Goal: Information Seeking & Learning: Find specific page/section

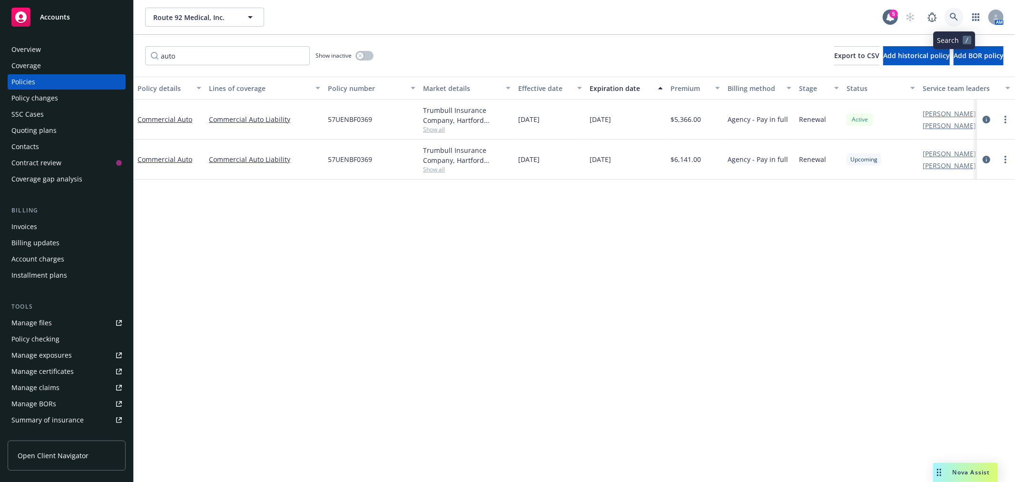
click at [953, 13] on icon at bounding box center [954, 17] width 8 height 8
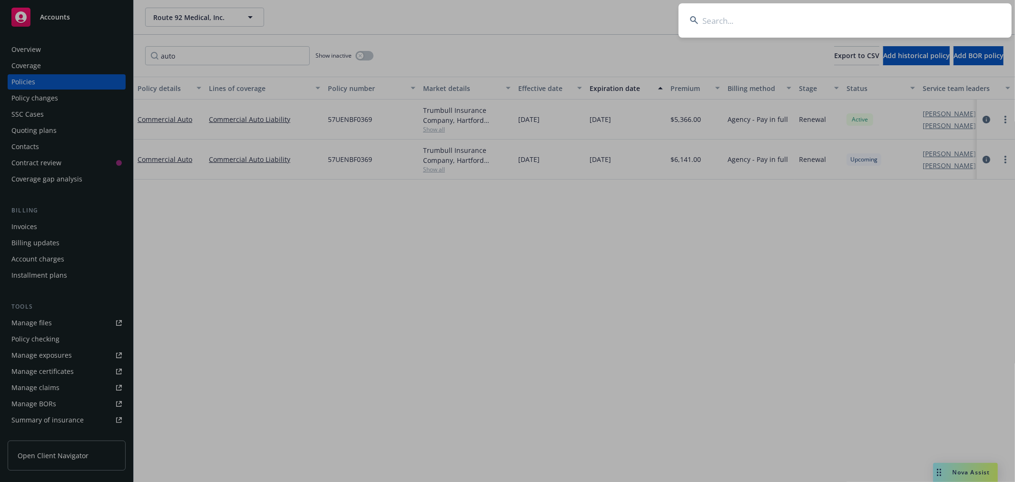
click at [823, 20] on input at bounding box center [845, 20] width 333 height 34
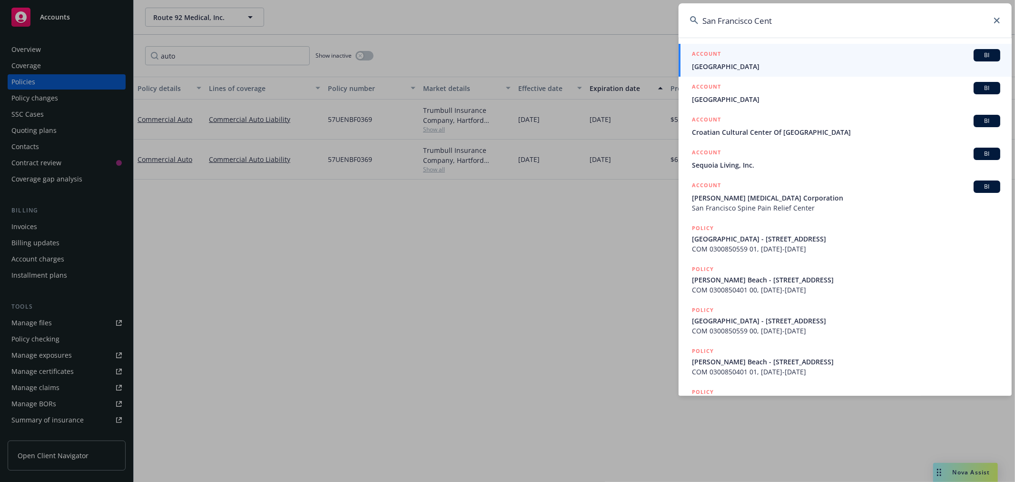
type input "San Francisco Cent"
click at [996, 20] on icon at bounding box center [997, 21] width 6 height 6
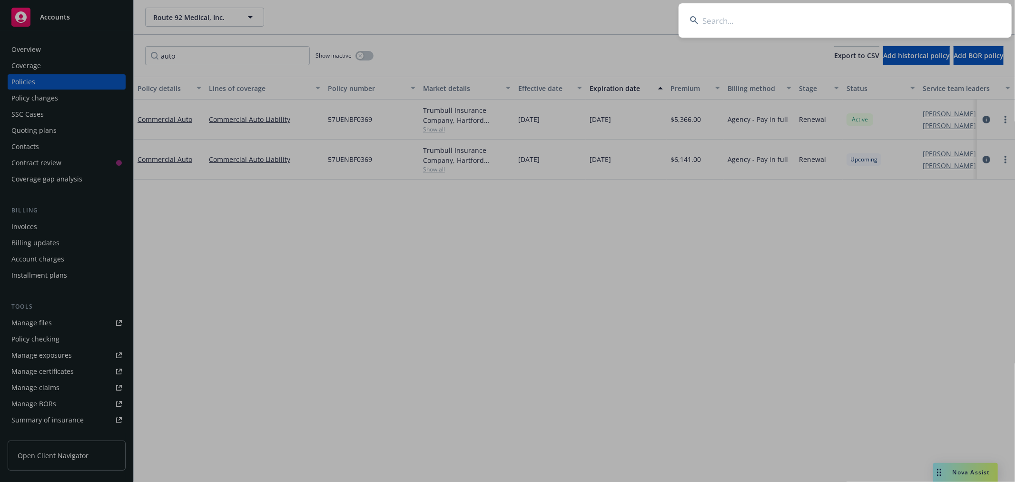
paste input "OPUS ONE WI"
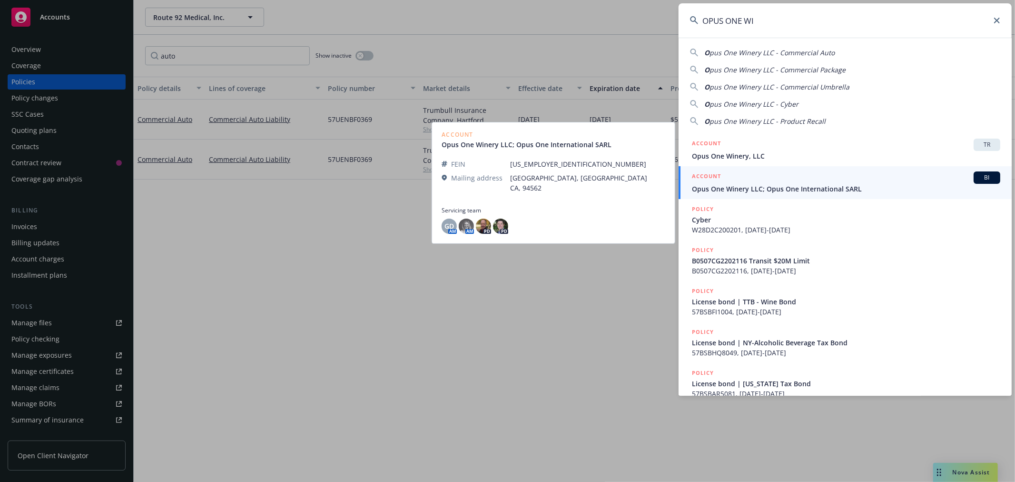
type input "OPUS ONE WI"
click at [727, 190] on span "Opus One Winery LLC; Opus One International SARL" at bounding box center [846, 189] width 308 height 10
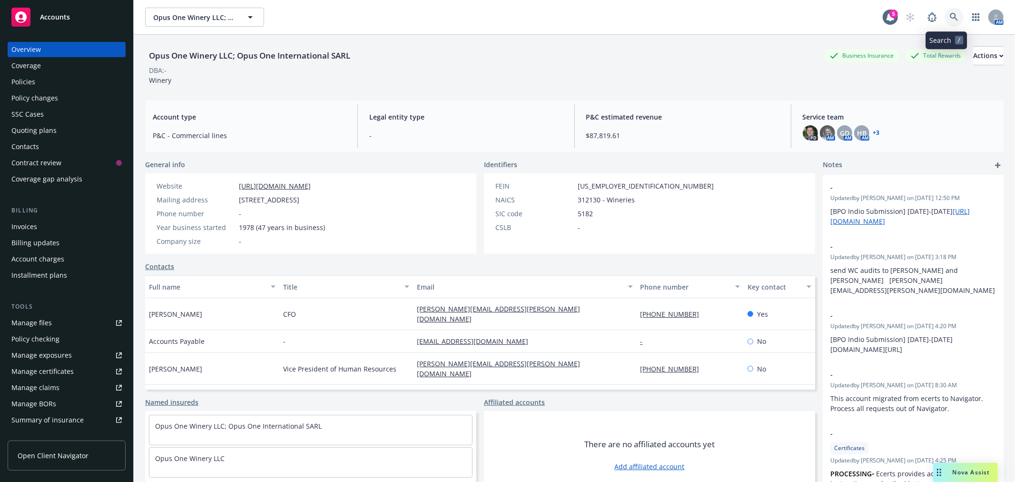
click at [950, 16] on icon at bounding box center [954, 17] width 9 height 9
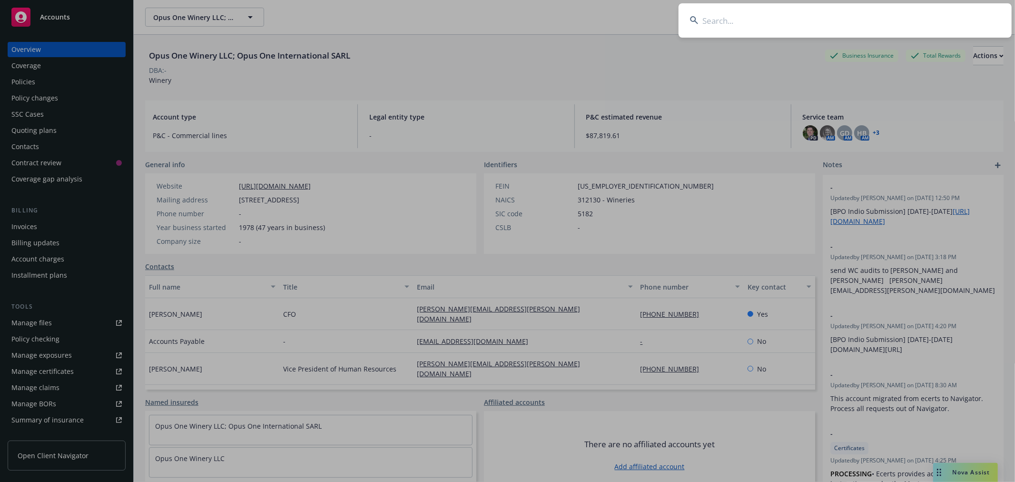
click at [701, 27] on input at bounding box center [845, 20] width 333 height 34
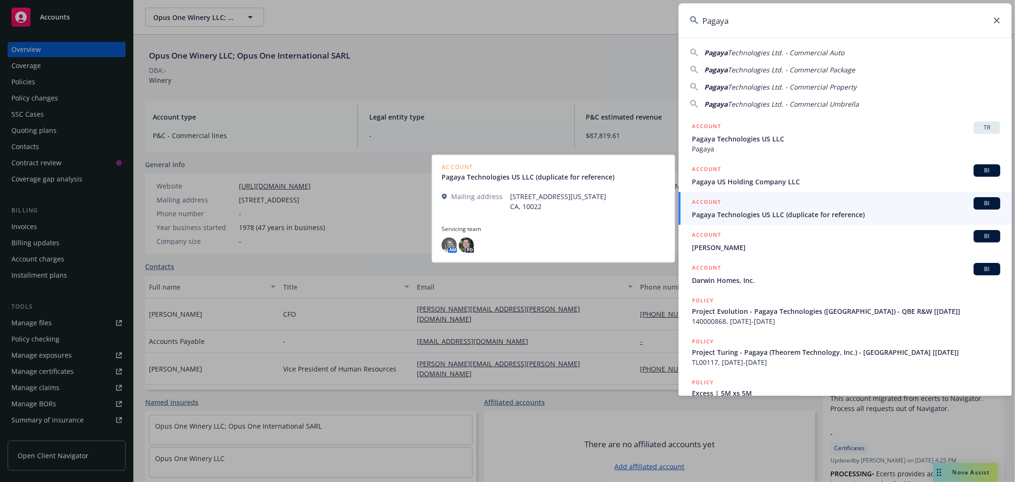
type input "Pagaya"
click at [731, 214] on span "Pagaya Technologies US LLC (duplicate for reference)" at bounding box center [846, 214] width 308 height 10
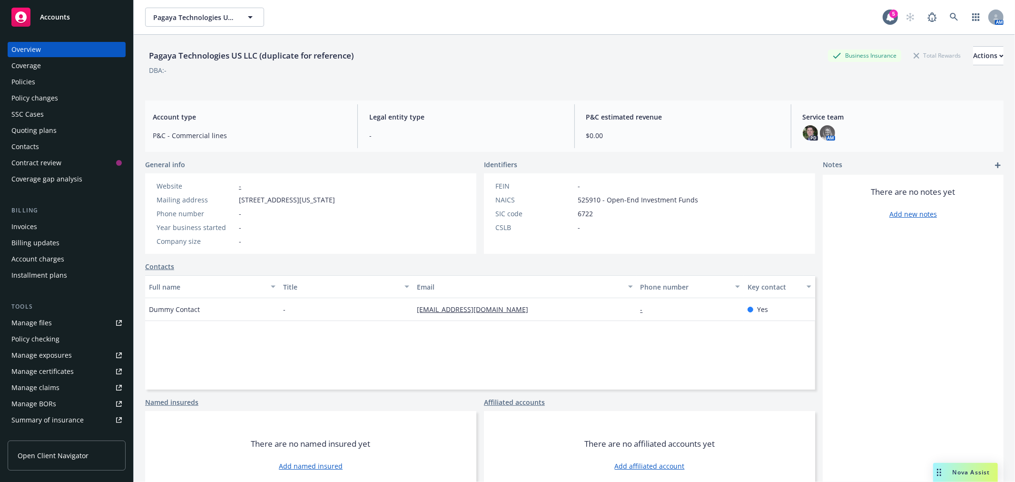
click at [29, 82] on div "Policies" at bounding box center [23, 81] width 24 height 15
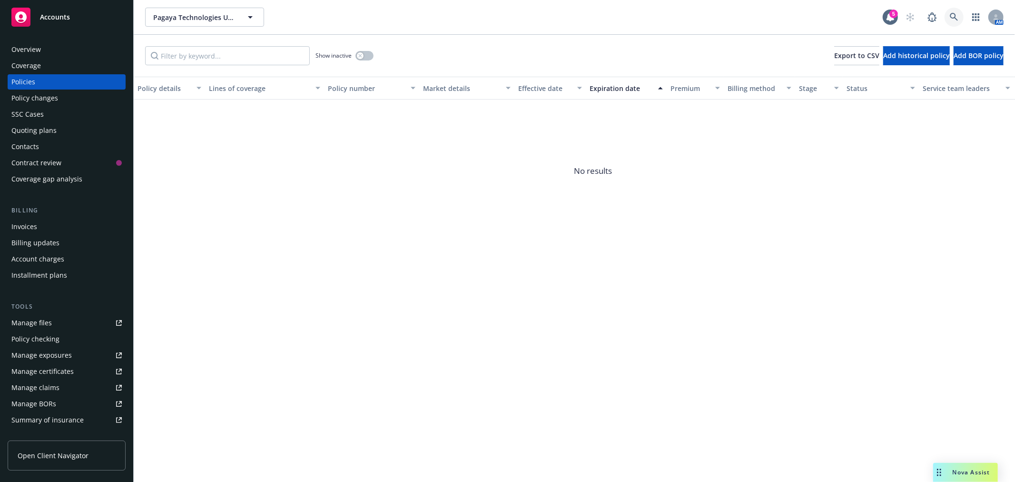
click at [957, 13] on icon at bounding box center [954, 17] width 9 height 9
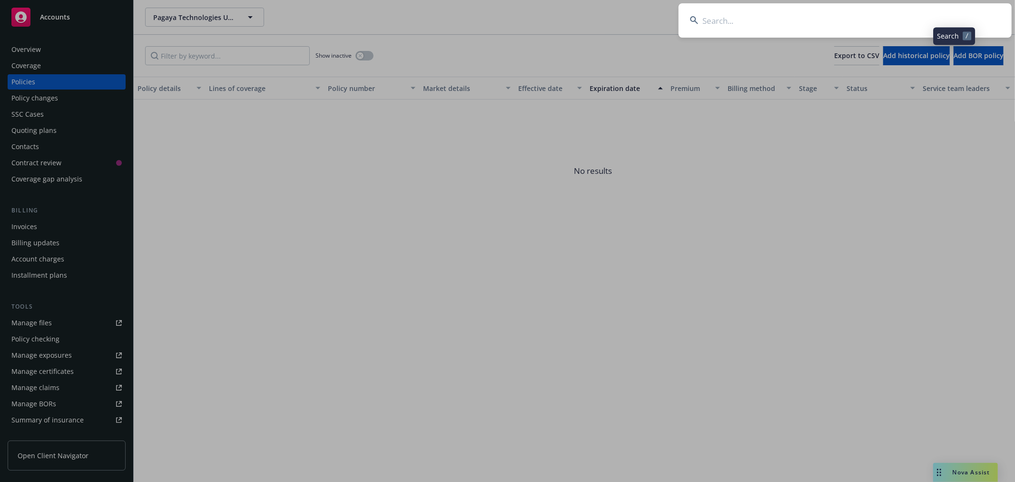
click at [784, 25] on input at bounding box center [845, 20] width 333 height 34
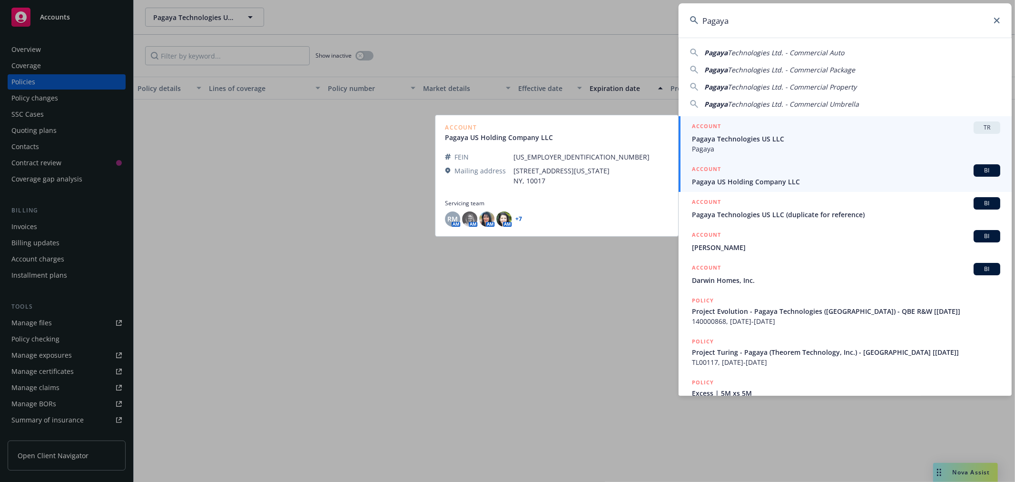
type input "Pagaya"
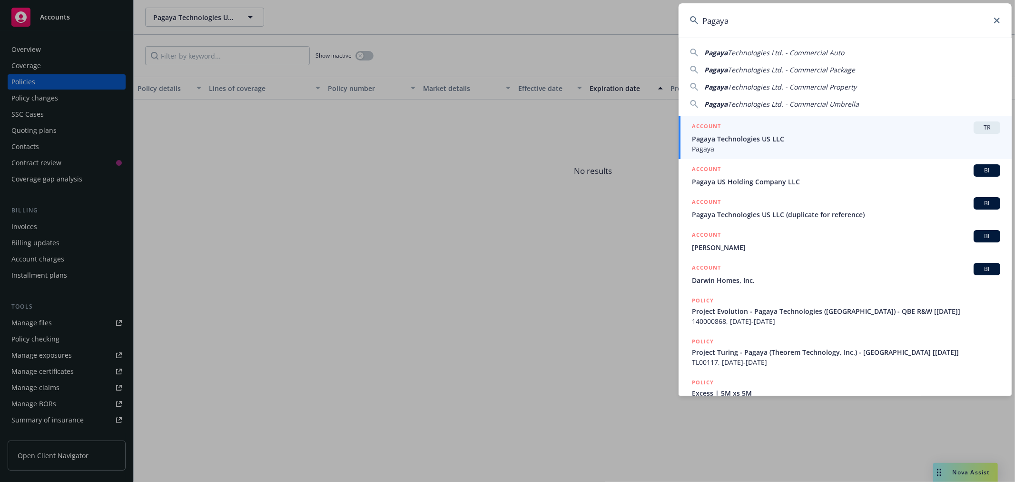
click at [712, 136] on span "Pagaya Technologies US LLC" at bounding box center [846, 139] width 308 height 10
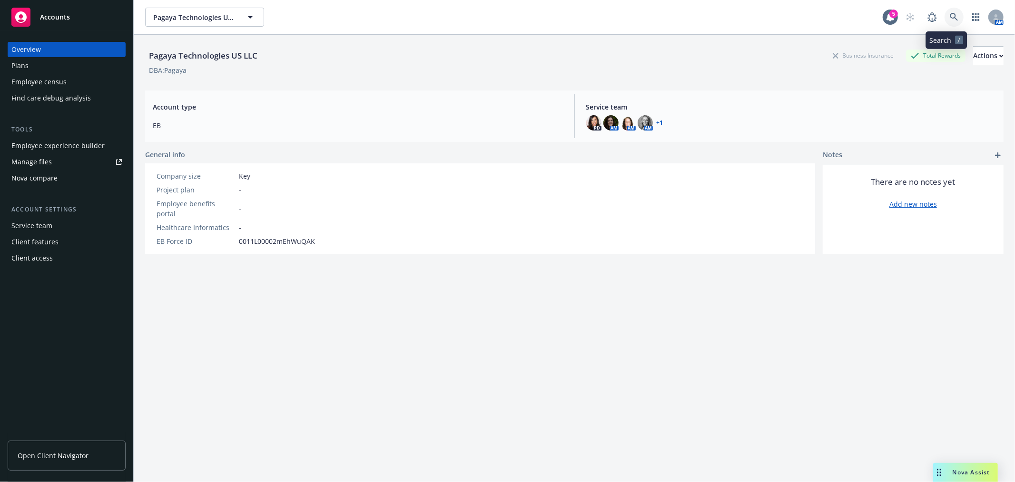
click at [950, 13] on link at bounding box center [954, 17] width 19 height 19
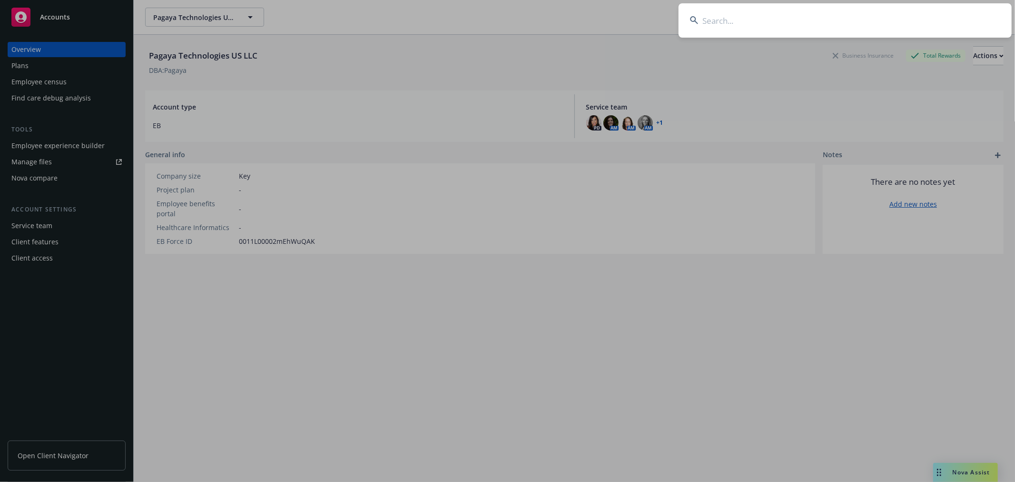
click at [811, 10] on input at bounding box center [845, 20] width 333 height 34
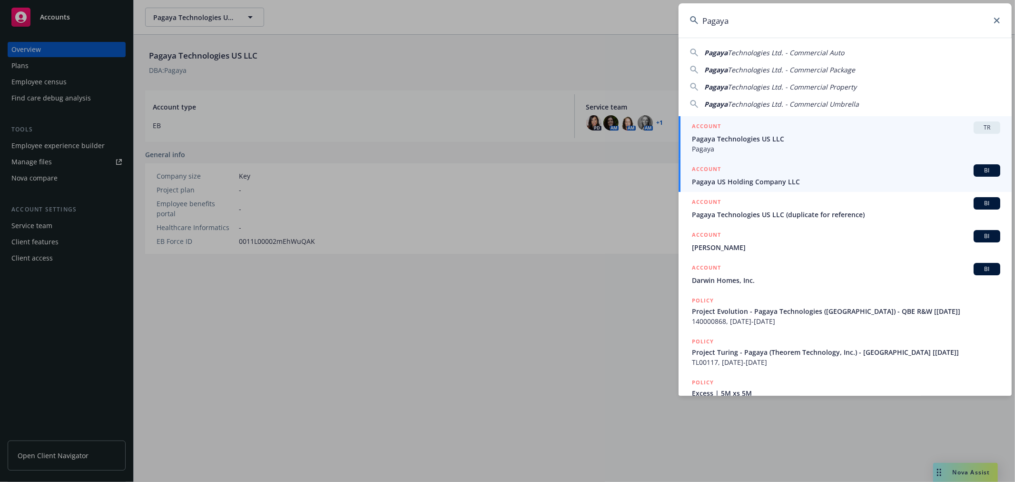
type input "Pagaya"
click at [740, 178] on span "Pagaya US Holding Company LLC" at bounding box center [846, 182] width 308 height 10
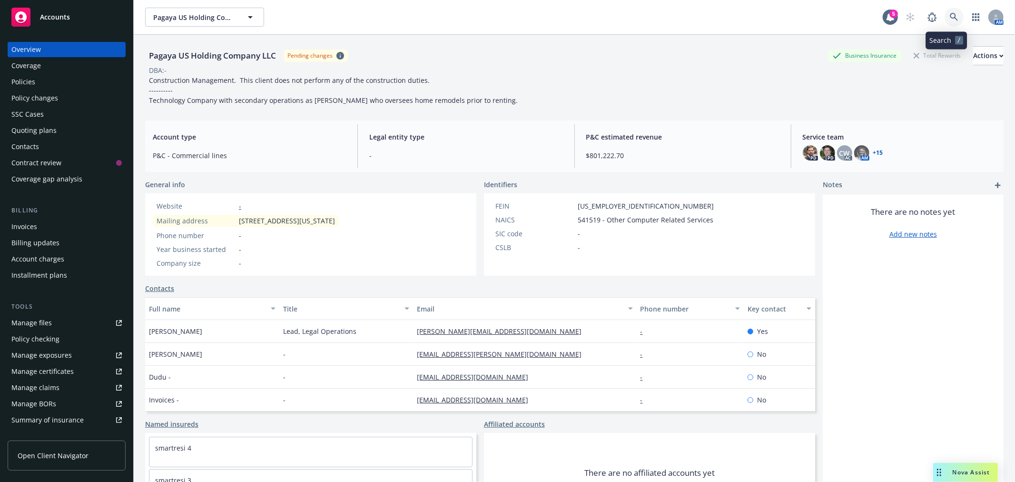
click at [950, 15] on link at bounding box center [954, 17] width 19 height 19
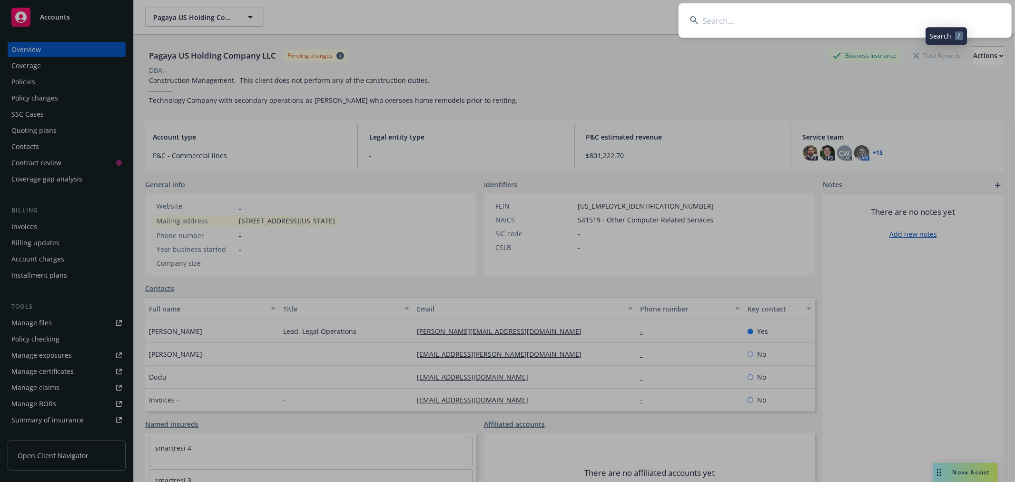
click at [821, 12] on input at bounding box center [845, 20] width 333 height 34
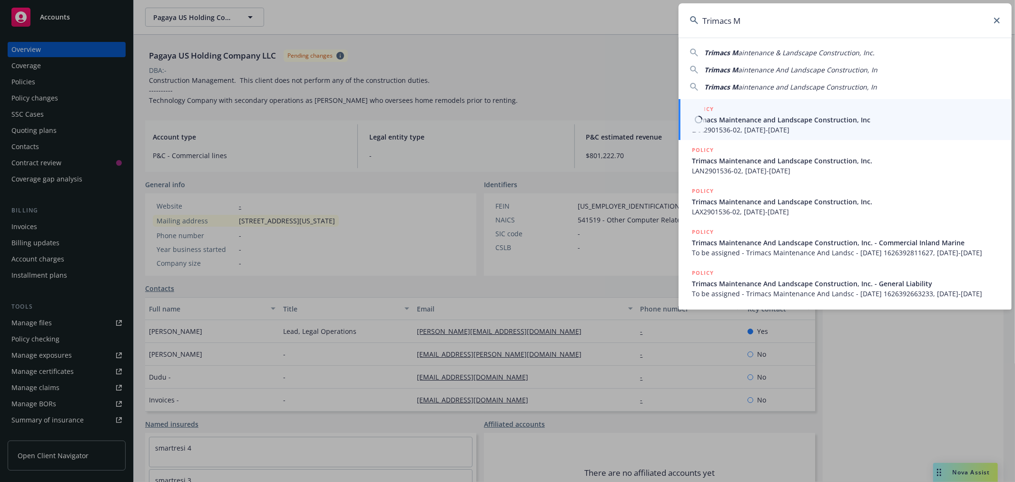
type input "Trimacs M"
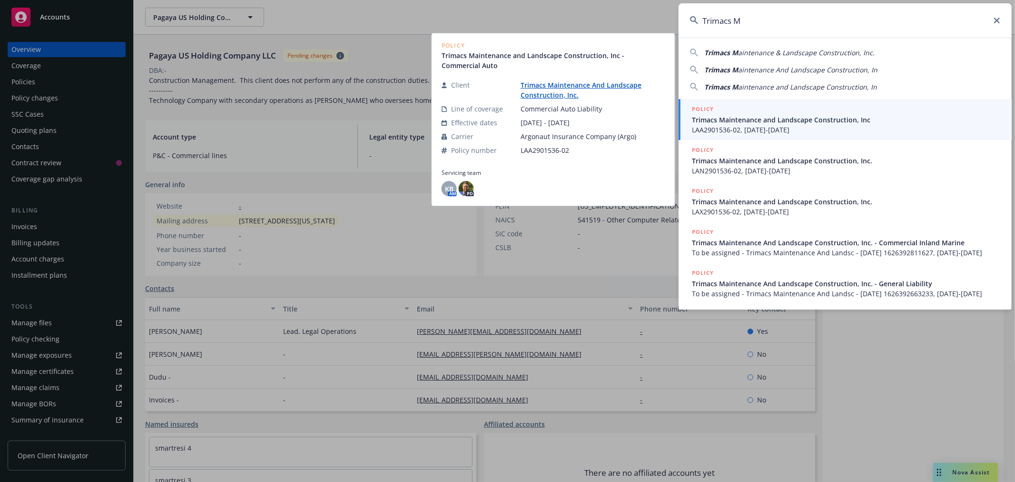
click at [728, 120] on span "Trimacs Maintenance and Landscape Construction, Inc" at bounding box center [846, 120] width 308 height 10
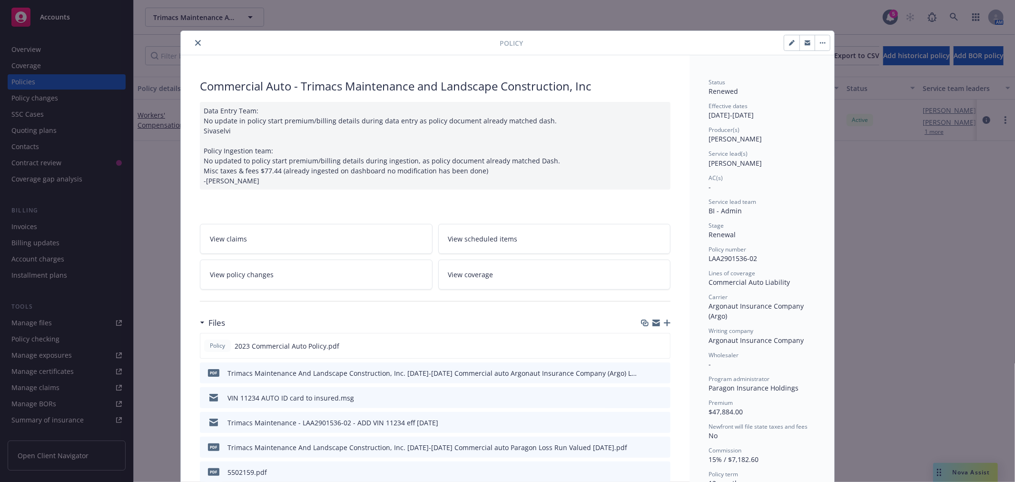
click at [201, 40] on div at bounding box center [342, 42] width 315 height 11
click at [195, 43] on icon "close" at bounding box center [198, 43] width 6 height 6
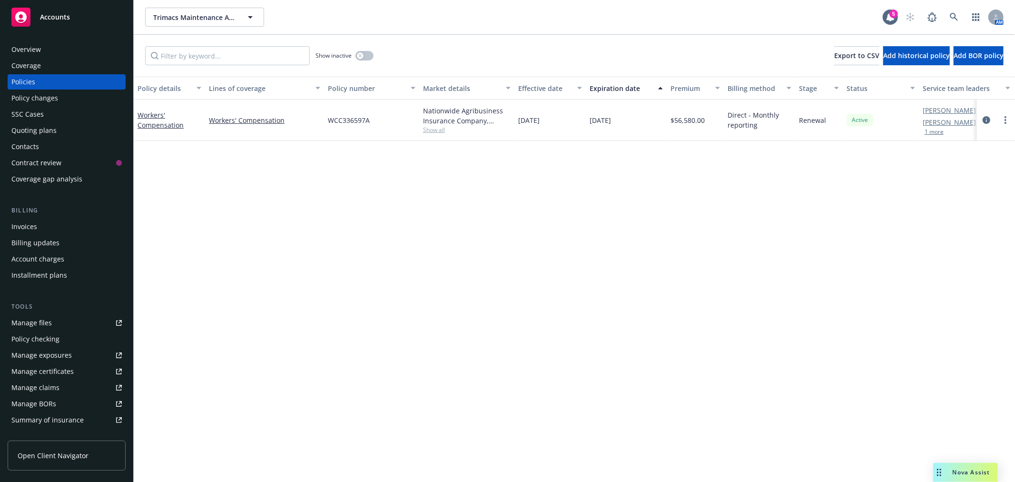
click at [27, 62] on div "Coverage" at bounding box center [26, 65] width 30 height 15
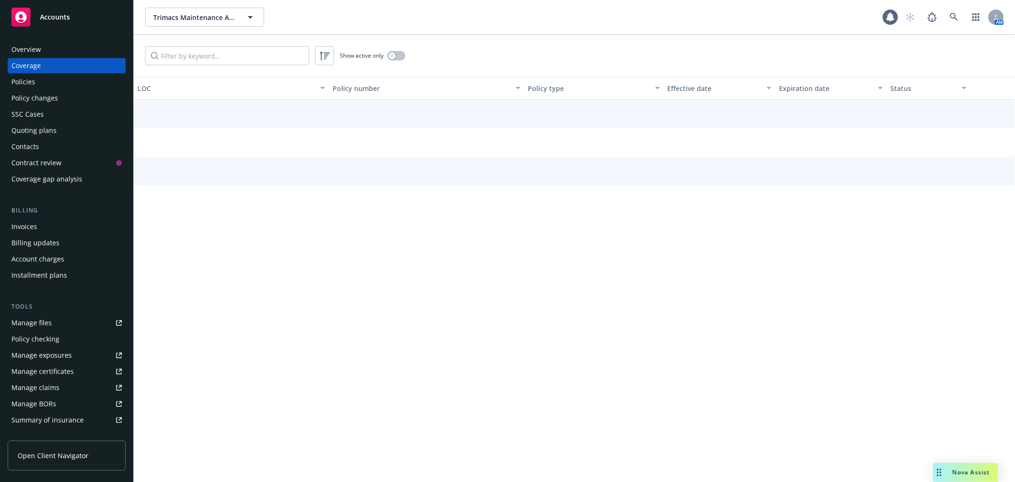
click at [28, 82] on div "Policies" at bounding box center [23, 81] width 24 height 15
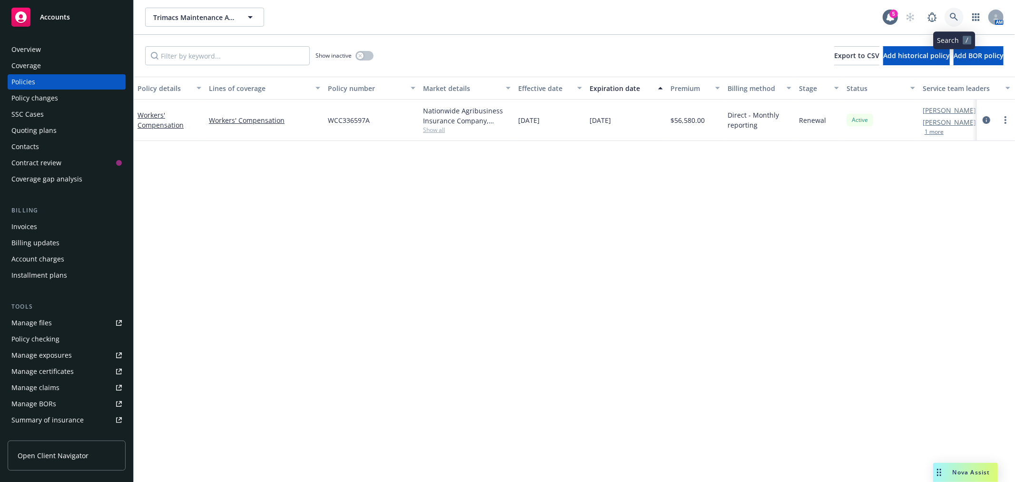
click at [951, 13] on icon at bounding box center [954, 17] width 9 height 9
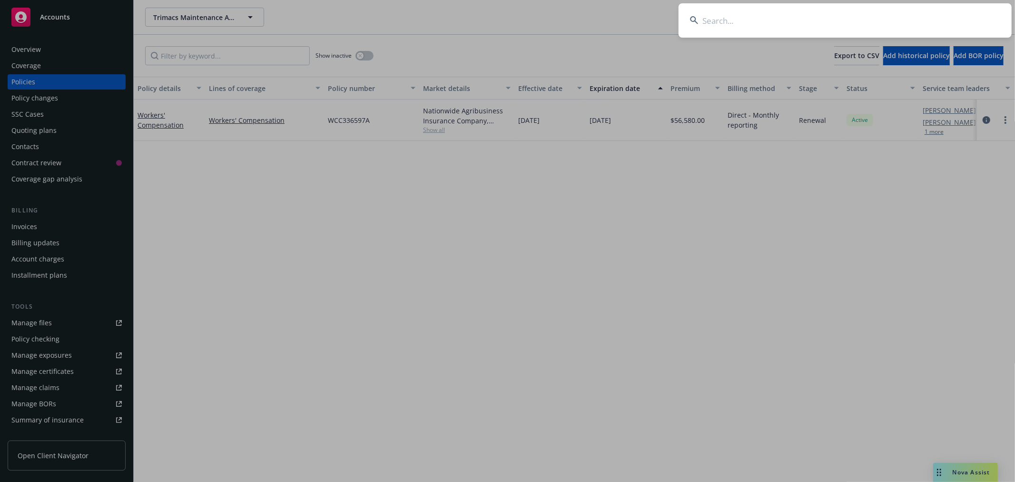
click at [810, 17] on input at bounding box center [845, 20] width 333 height 34
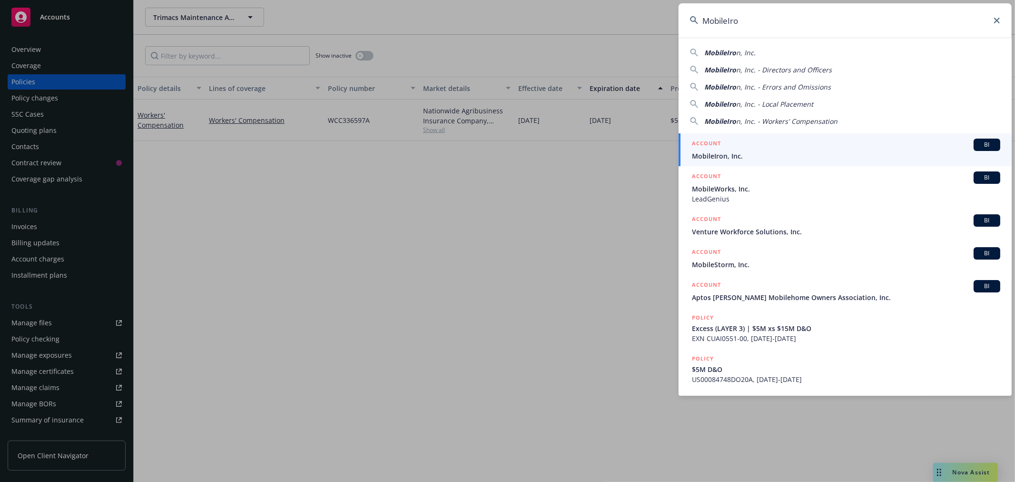
type input "MobileIro"
click at [733, 148] on div "ACCOUNT BI" at bounding box center [846, 144] width 308 height 12
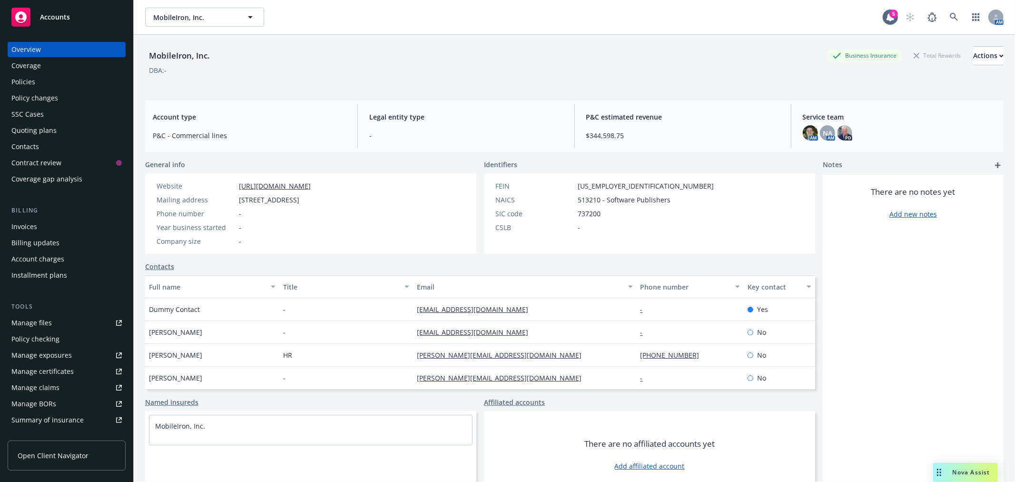
click at [22, 82] on div "Policies" at bounding box center [23, 81] width 24 height 15
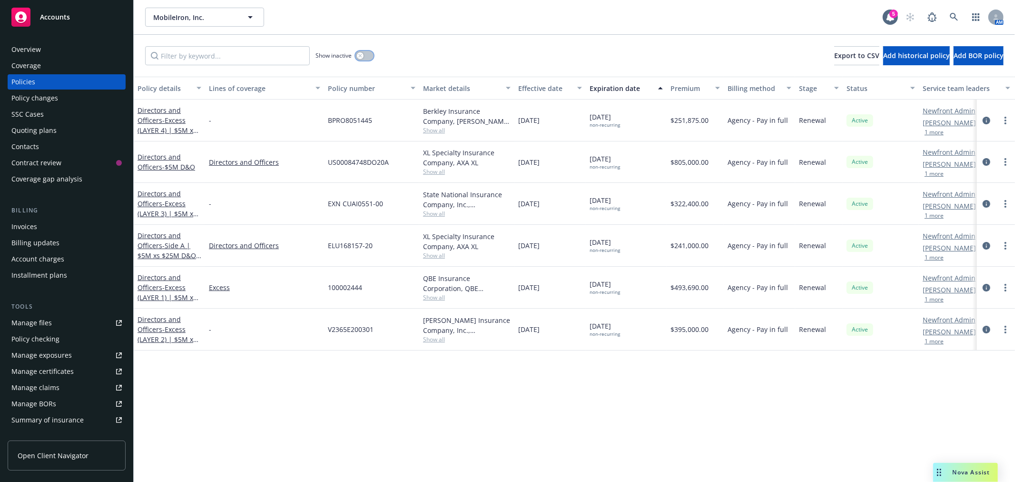
click at [363, 52] on button "button" at bounding box center [365, 56] width 18 height 10
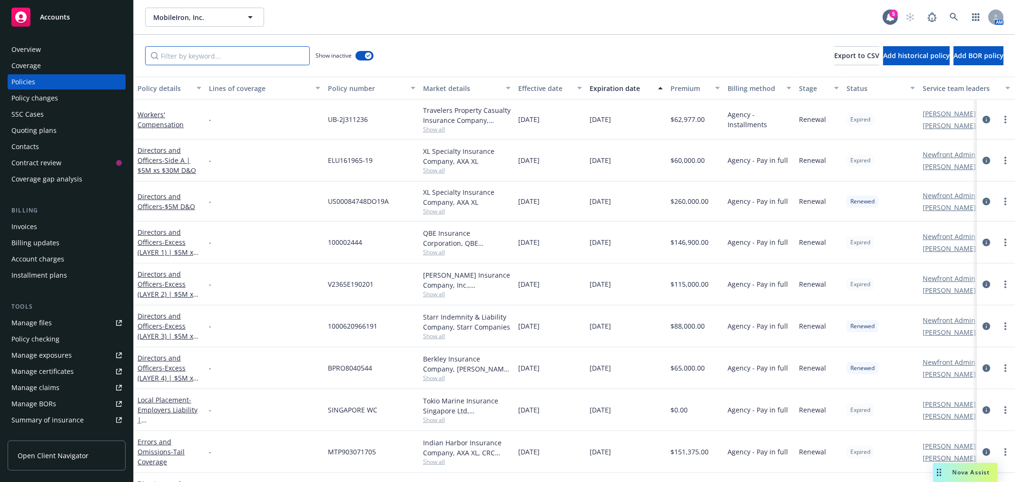
click at [207, 54] on input "Filter by keyword..." at bounding box center [227, 55] width 165 height 19
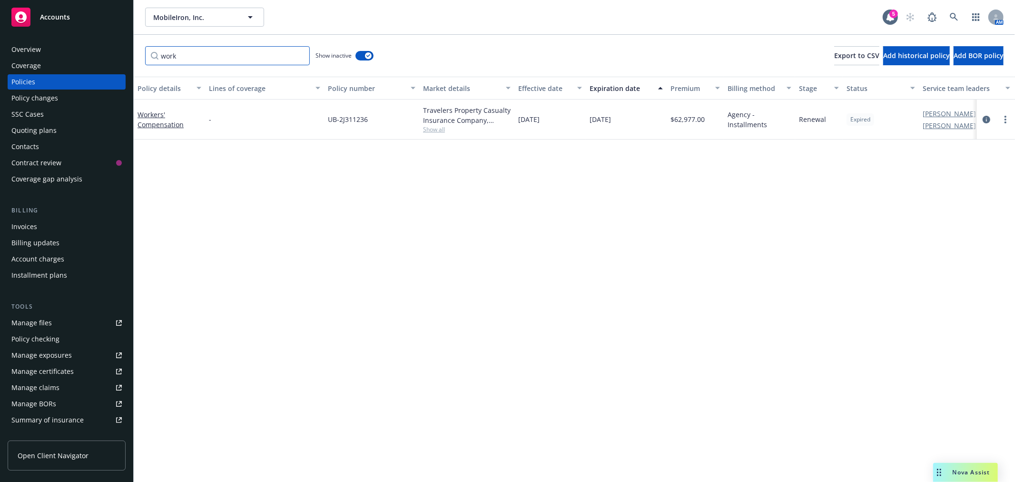
type input "work"
click at [954, 13] on icon at bounding box center [954, 17] width 8 height 8
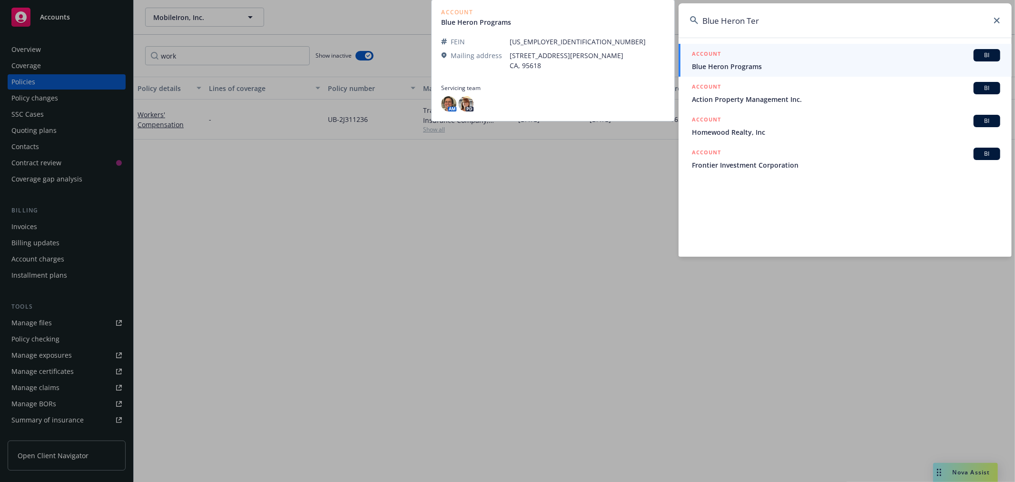
type input "Blue Heron Ter"
click at [748, 60] on div "ACCOUNT BI" at bounding box center [846, 55] width 308 height 12
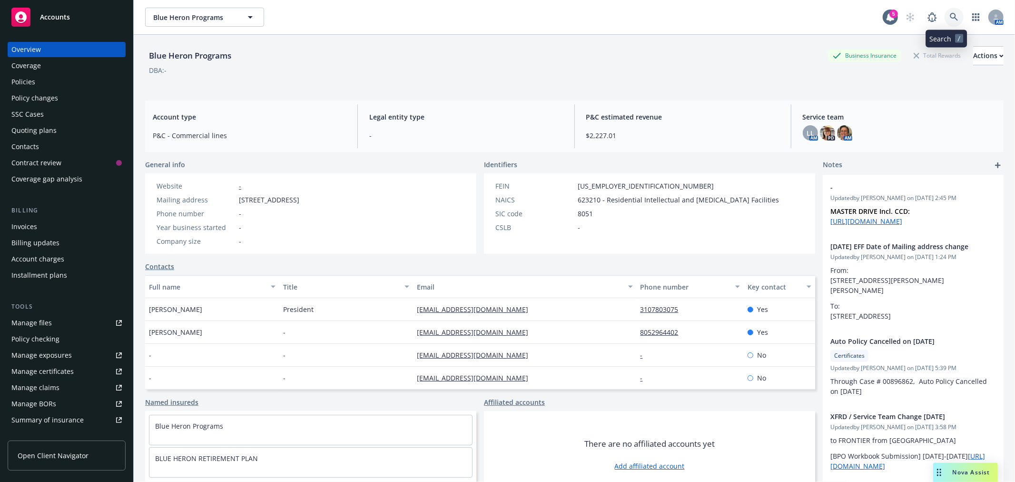
click at [950, 15] on icon at bounding box center [954, 17] width 9 height 9
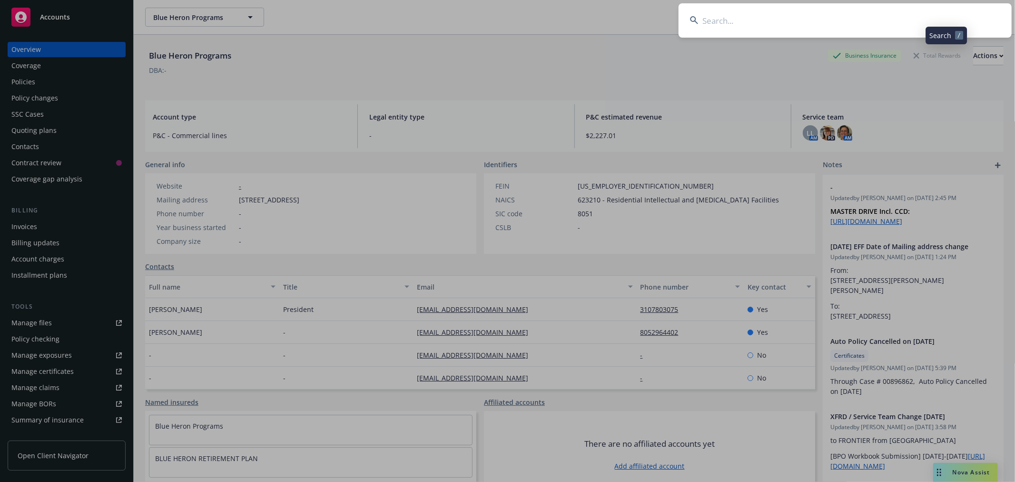
click at [822, 10] on input at bounding box center [845, 20] width 333 height 34
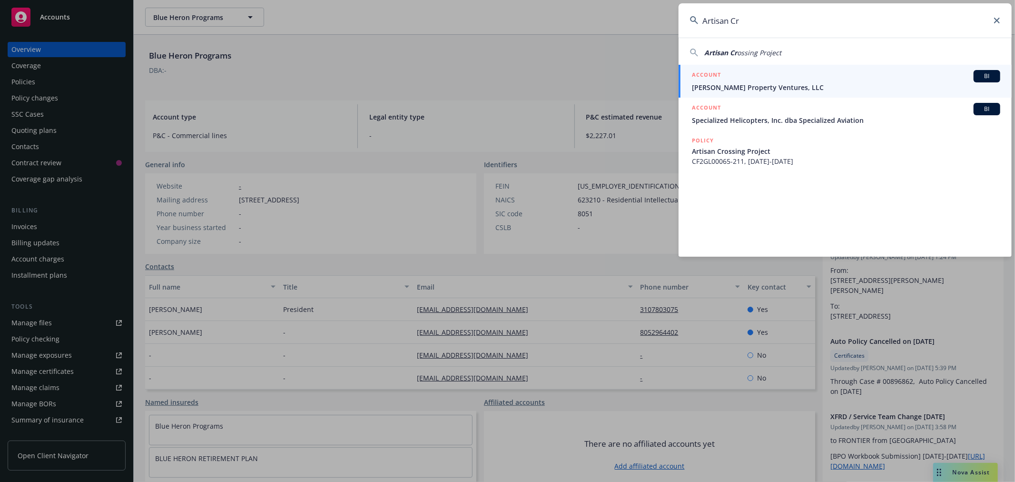
click at [725, 51] on span "Artisan Cr" at bounding box center [720, 52] width 33 height 9
type input "Artisan Crossing Project"
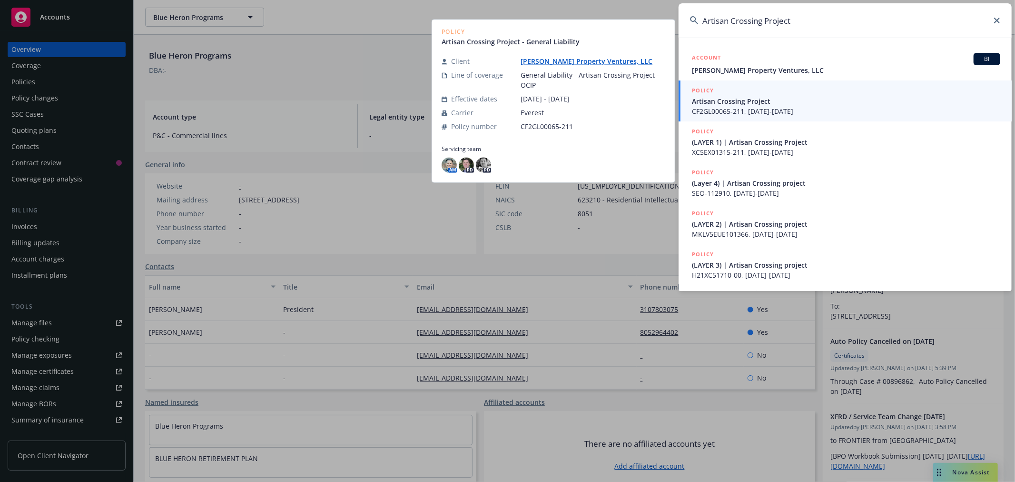
click at [734, 103] on span "Artisan Crossing Project" at bounding box center [846, 101] width 308 height 10
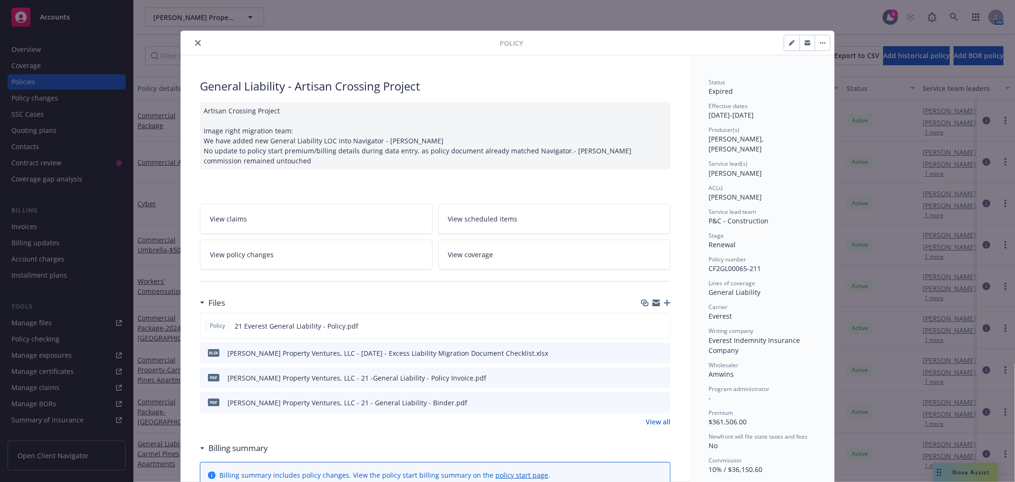
click at [193, 37] on button "close" at bounding box center [197, 42] width 11 height 11
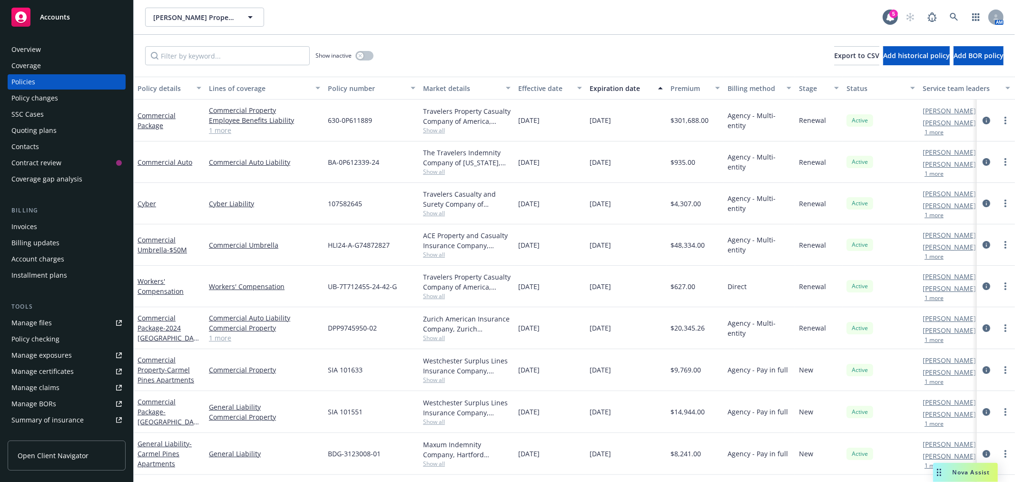
click at [17, 43] on div "Overview" at bounding box center [26, 49] width 30 height 15
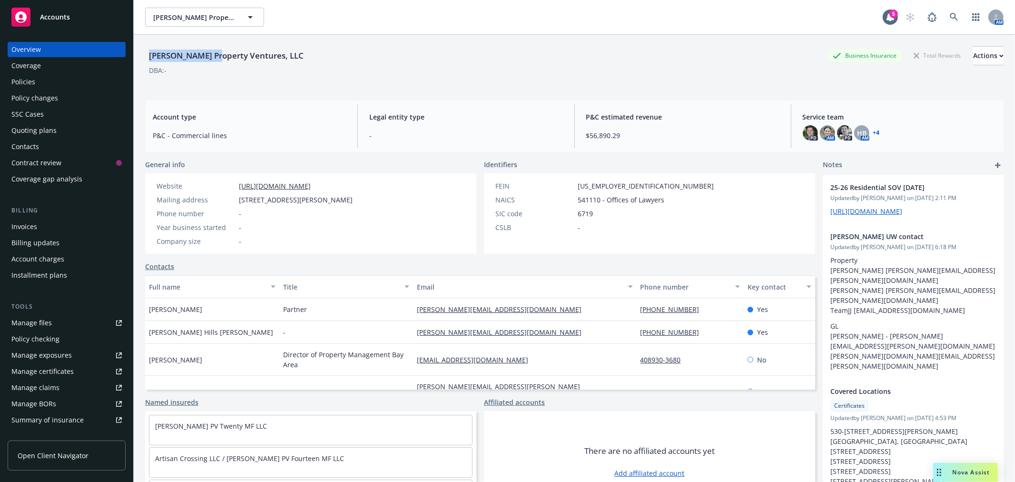
drag, startPoint x: 148, startPoint y: 56, endPoint x: 215, endPoint y: 53, distance: 67.1
click at [215, 53] on div "[PERSON_NAME] Property Ventures, LLC" at bounding box center [226, 55] width 162 height 12
copy div "[PERSON_NAME] Prope"
click at [950, 15] on icon at bounding box center [954, 17] width 9 height 9
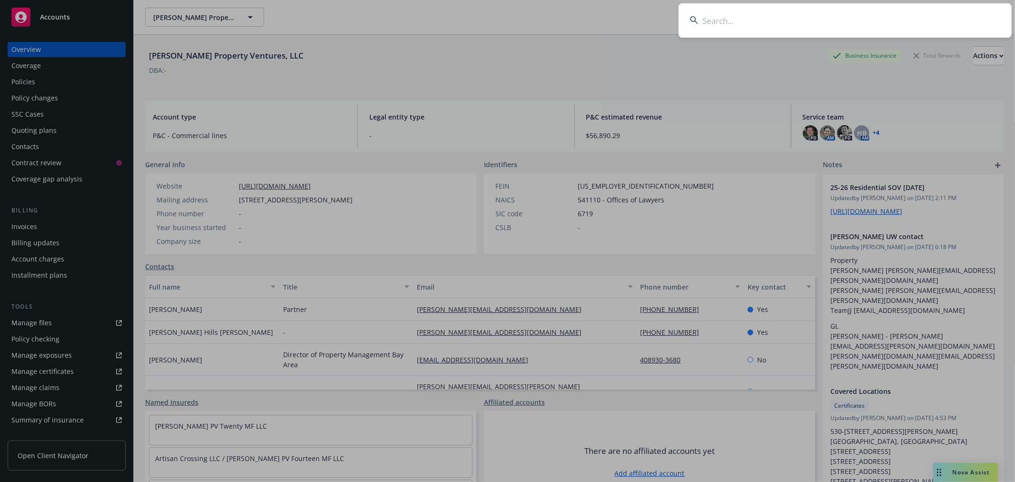
click at [740, 22] on input at bounding box center [845, 20] width 333 height 34
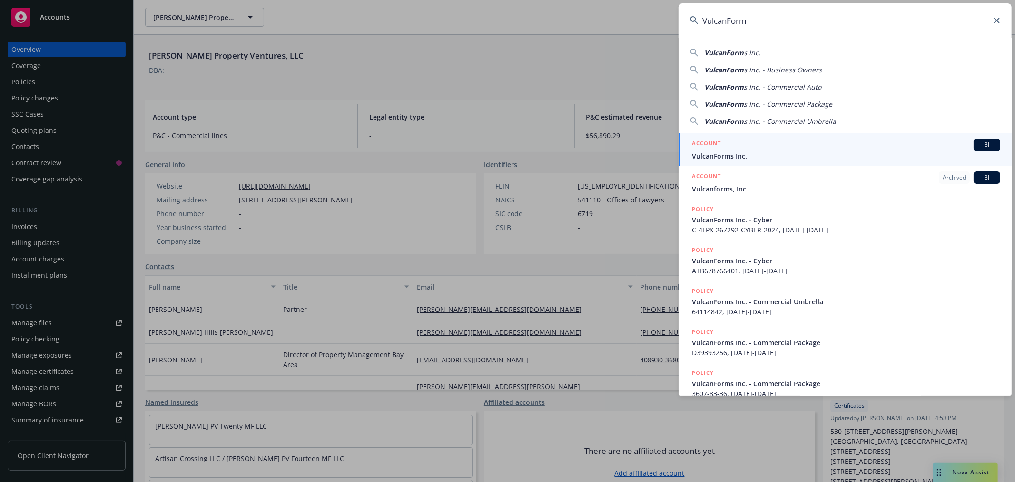
drag, startPoint x: 603, startPoint y: 21, endPoint x: 445, endPoint y: 40, distance: 159.6
click at [445, 40] on div "VulcanForm VulcanForm s Inc. VulcanForm s Inc. - Business Owners VulcanForm s I…" at bounding box center [507, 241] width 1015 height 482
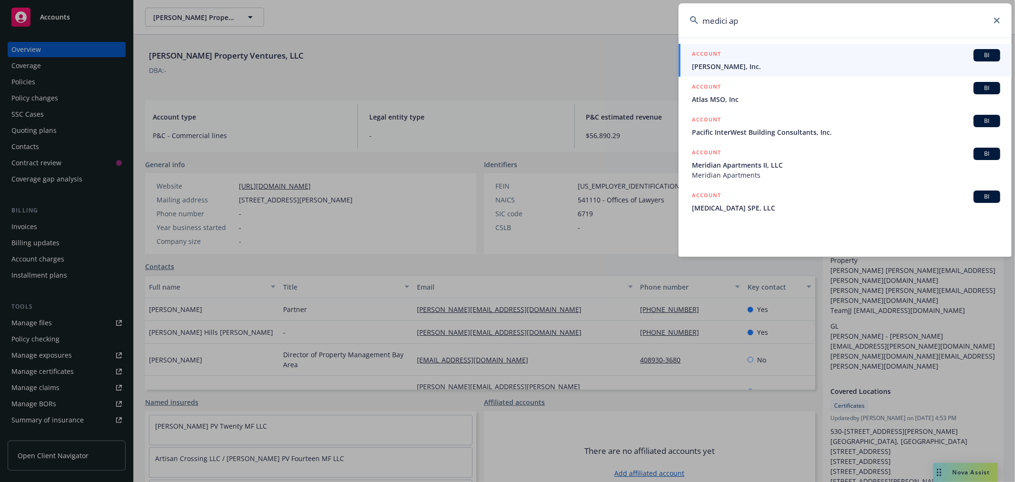
type input "medici ap"
click at [726, 58] on div "ACCOUNT BI" at bounding box center [846, 55] width 308 height 12
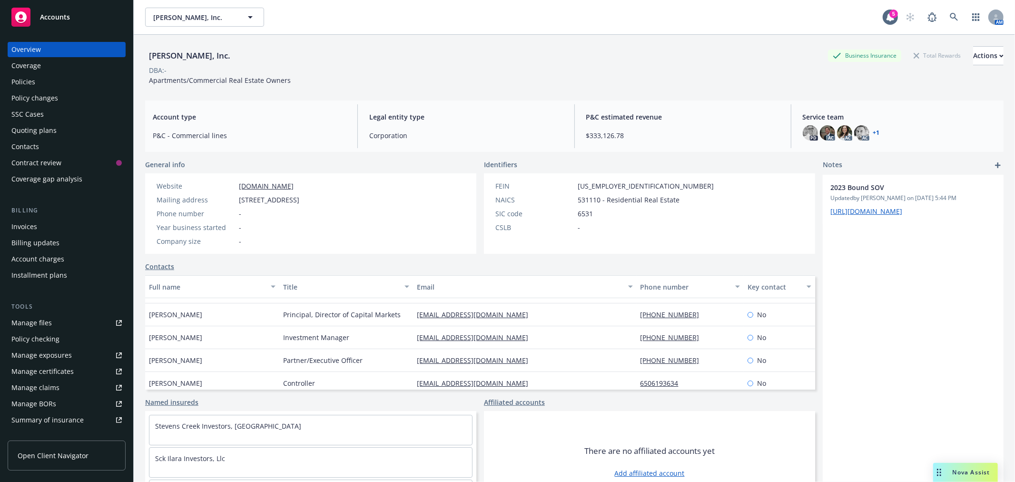
scroll to position [22, 0]
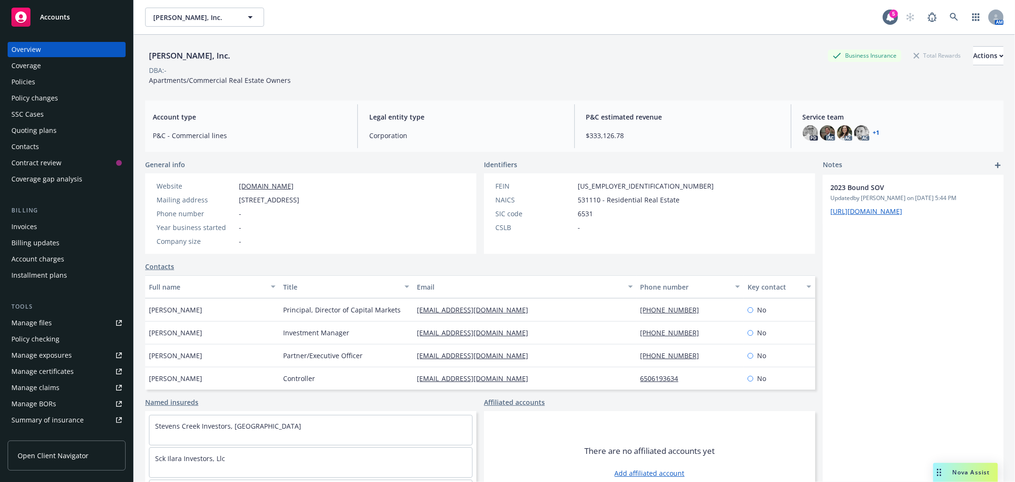
click at [181, 402] on link "Named insureds" at bounding box center [171, 402] width 53 height 10
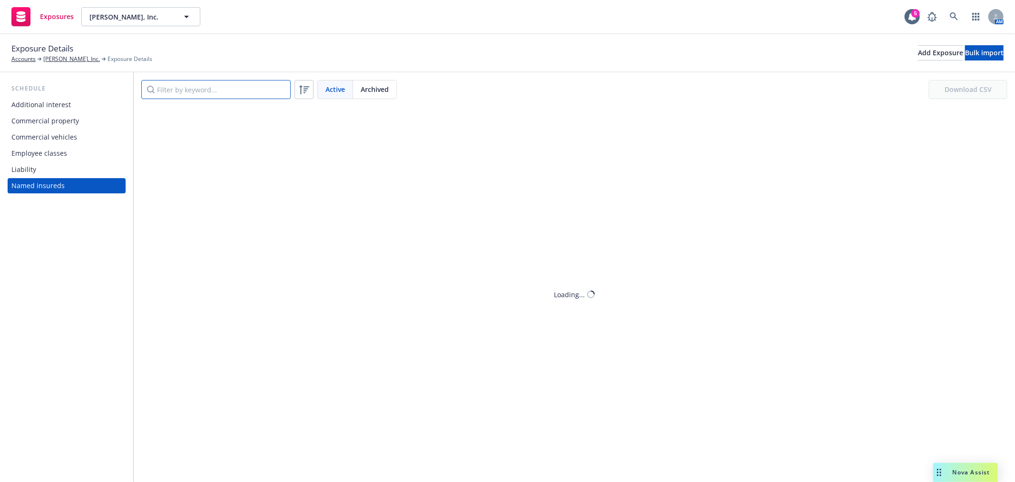
click at [217, 92] on input "Filter by keyword..." at bounding box center [215, 89] width 149 height 19
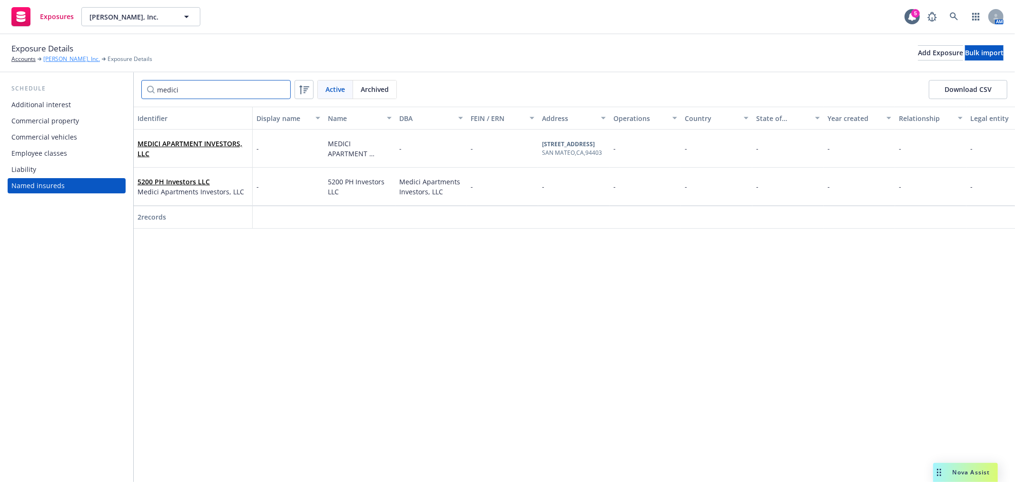
type input "medici"
click at [69, 59] on link "[PERSON_NAME], Inc." at bounding box center [71, 59] width 57 height 9
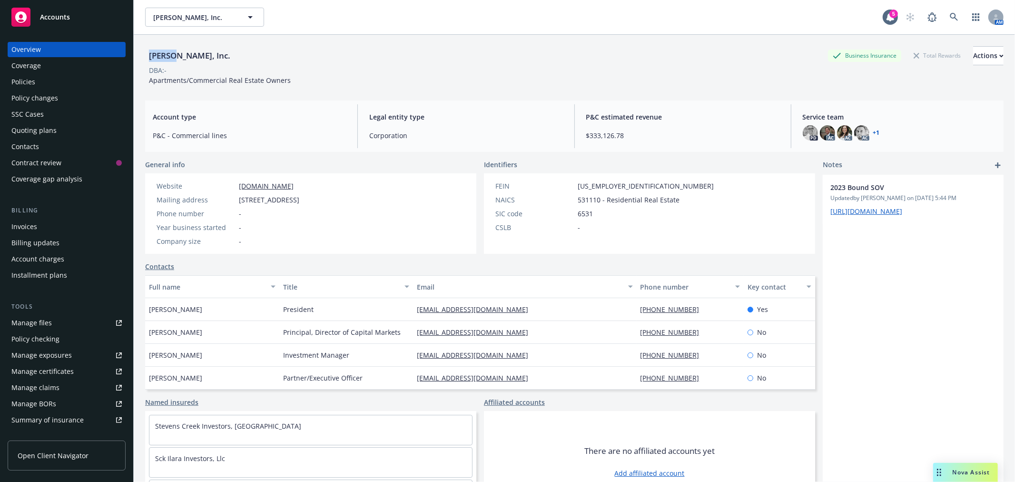
drag, startPoint x: 148, startPoint y: 54, endPoint x: 173, endPoint y: 54, distance: 25.2
click at [173, 54] on div "[PERSON_NAME], Inc." at bounding box center [189, 55] width 89 height 12
copy div "JB Mat"
click at [950, 13] on icon at bounding box center [954, 17] width 8 height 8
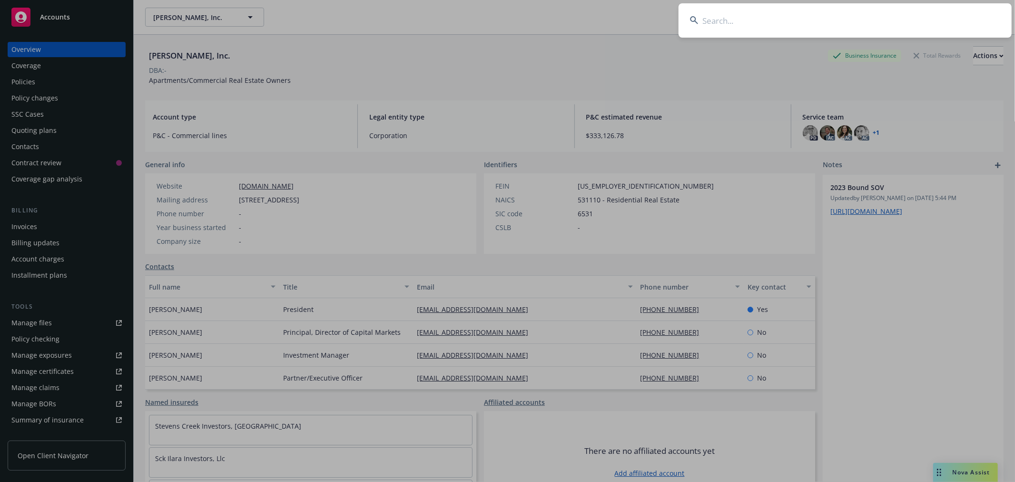
click at [814, 25] on input at bounding box center [845, 20] width 333 height 34
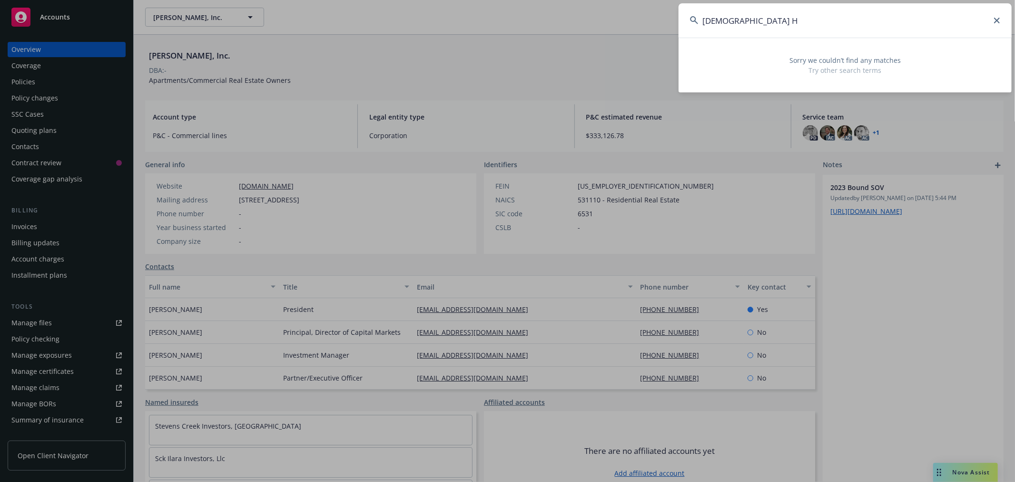
drag, startPoint x: 851, startPoint y: 20, endPoint x: 536, endPoint y: 39, distance: 315.7
click at [536, 39] on div "[DEMOGRAPHIC_DATA] H Sorry we couldn’t find any matches Try other search terms" at bounding box center [507, 241] width 1015 height 482
paste input "WORKSTEP I"
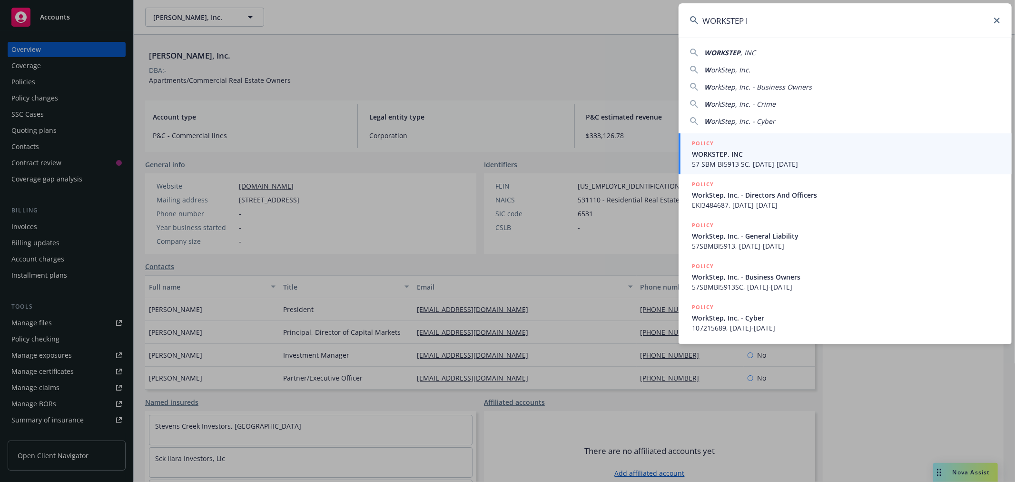
type input "WORKSTEP I"
click at [733, 156] on span "WORKSTEP, INC" at bounding box center [846, 154] width 308 height 10
